Goal: Task Accomplishment & Management: Use online tool/utility

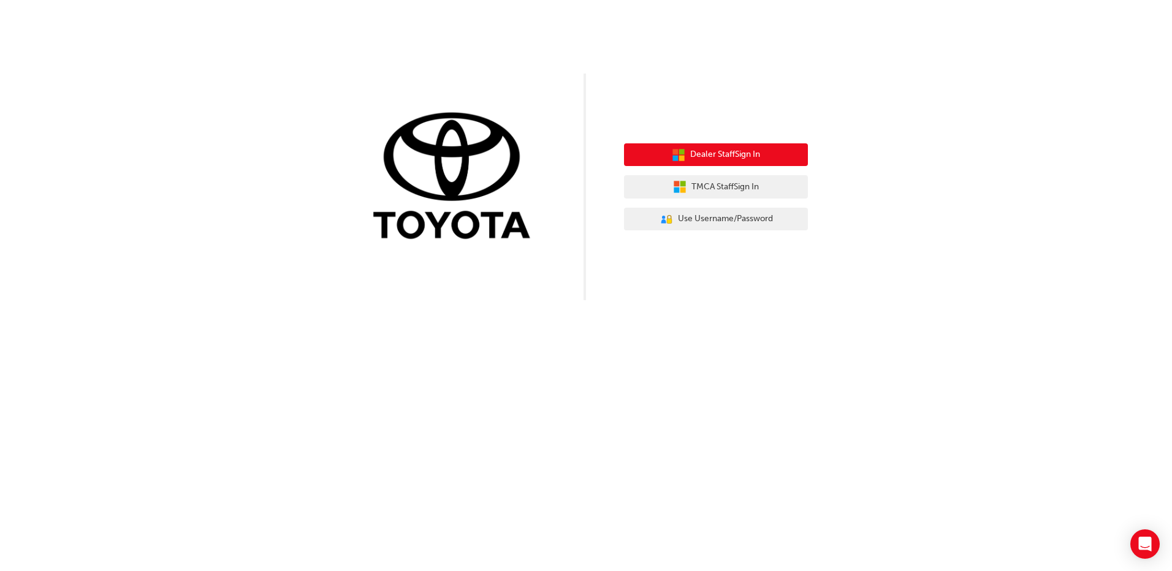
click at [717, 151] on span "Dealer Staff Sign In" at bounding box center [725, 155] width 70 height 14
click at [710, 144] on button "Dealer Staff Sign In" at bounding box center [716, 154] width 184 height 23
